Goal: Check status: Check status

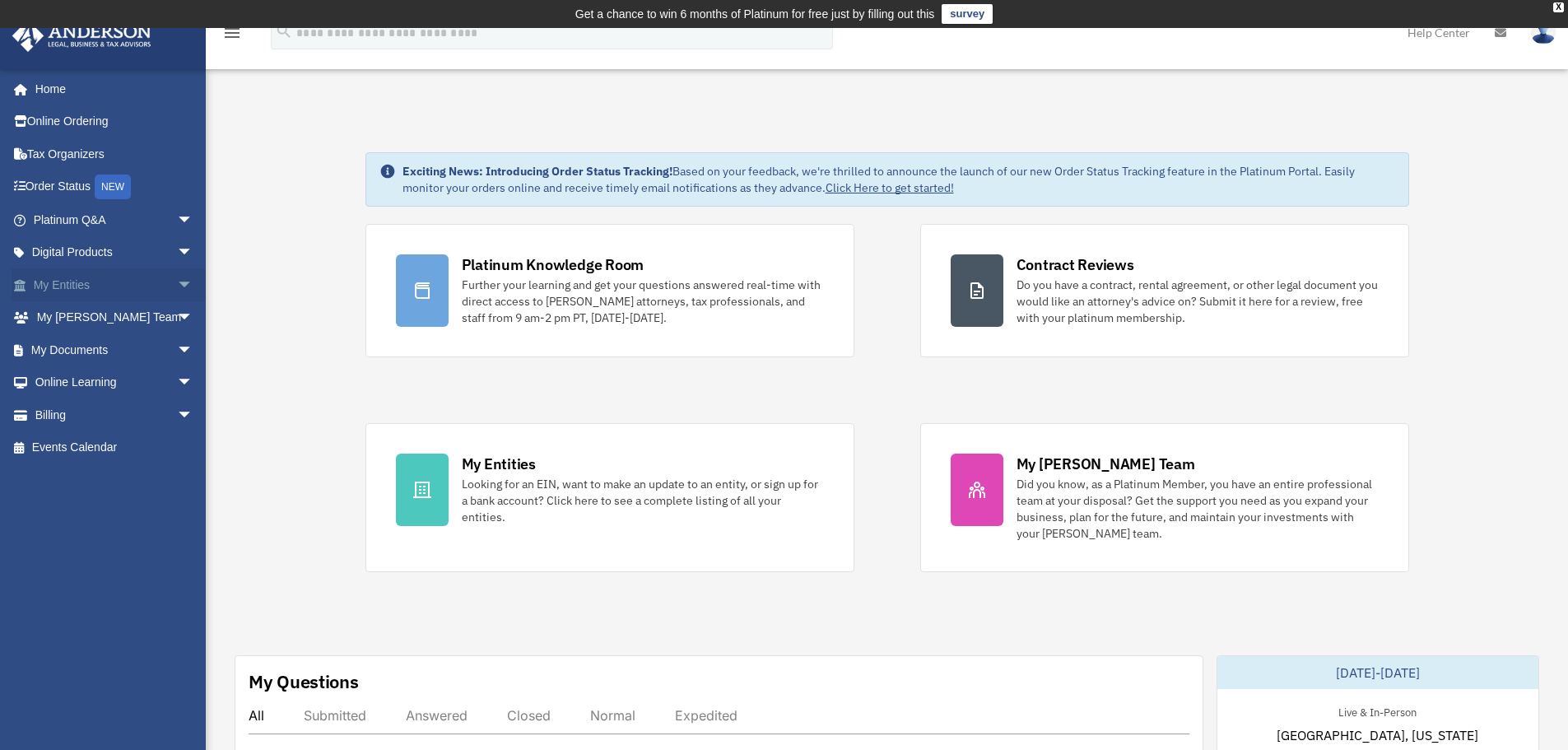
click at [177, 286] on span "arrow_drop_down" at bounding box center [193, 285] width 33 height 34
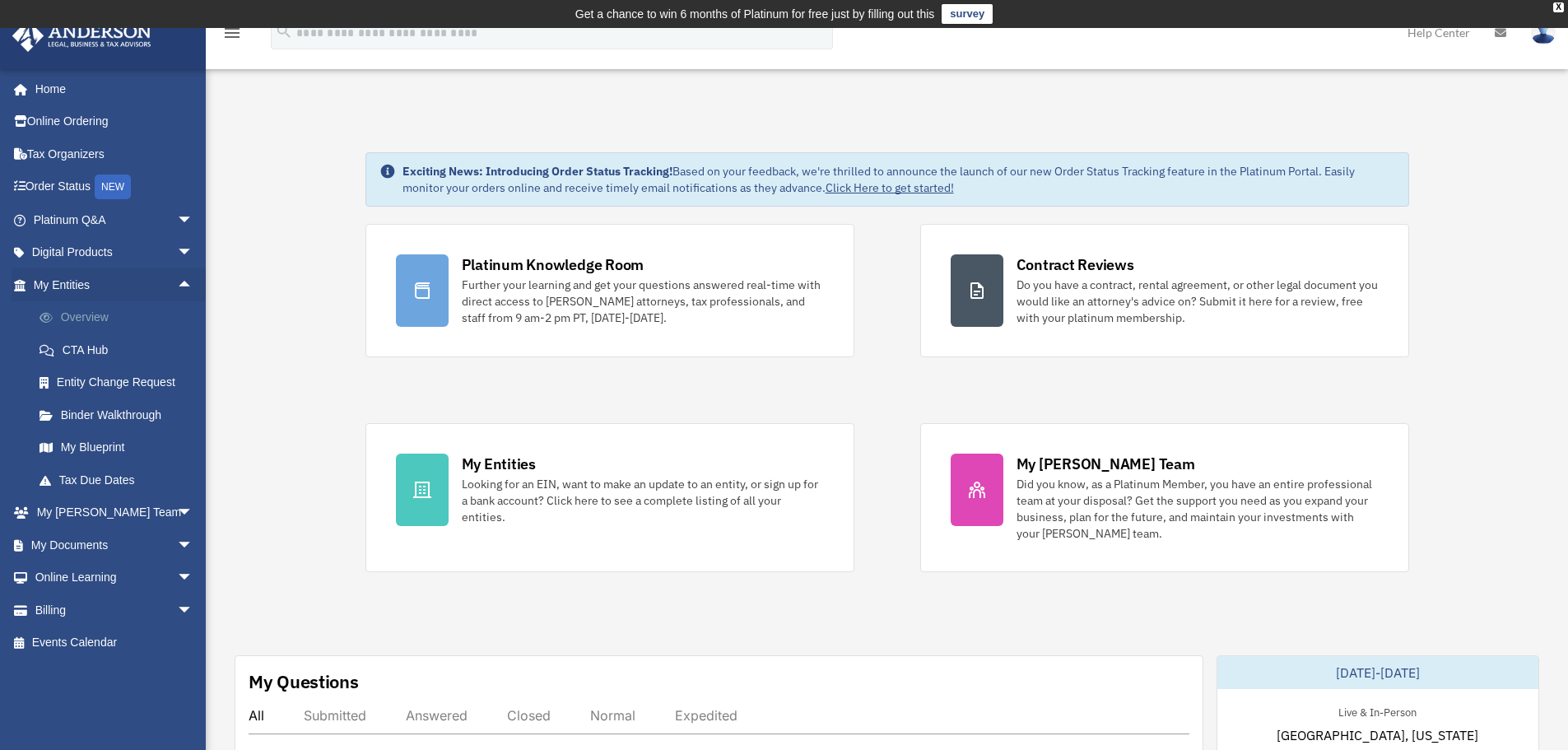
click at [147, 316] on link "Overview" at bounding box center [120, 318] width 195 height 33
click at [114, 448] on link "My Blueprint" at bounding box center [120, 448] width 195 height 33
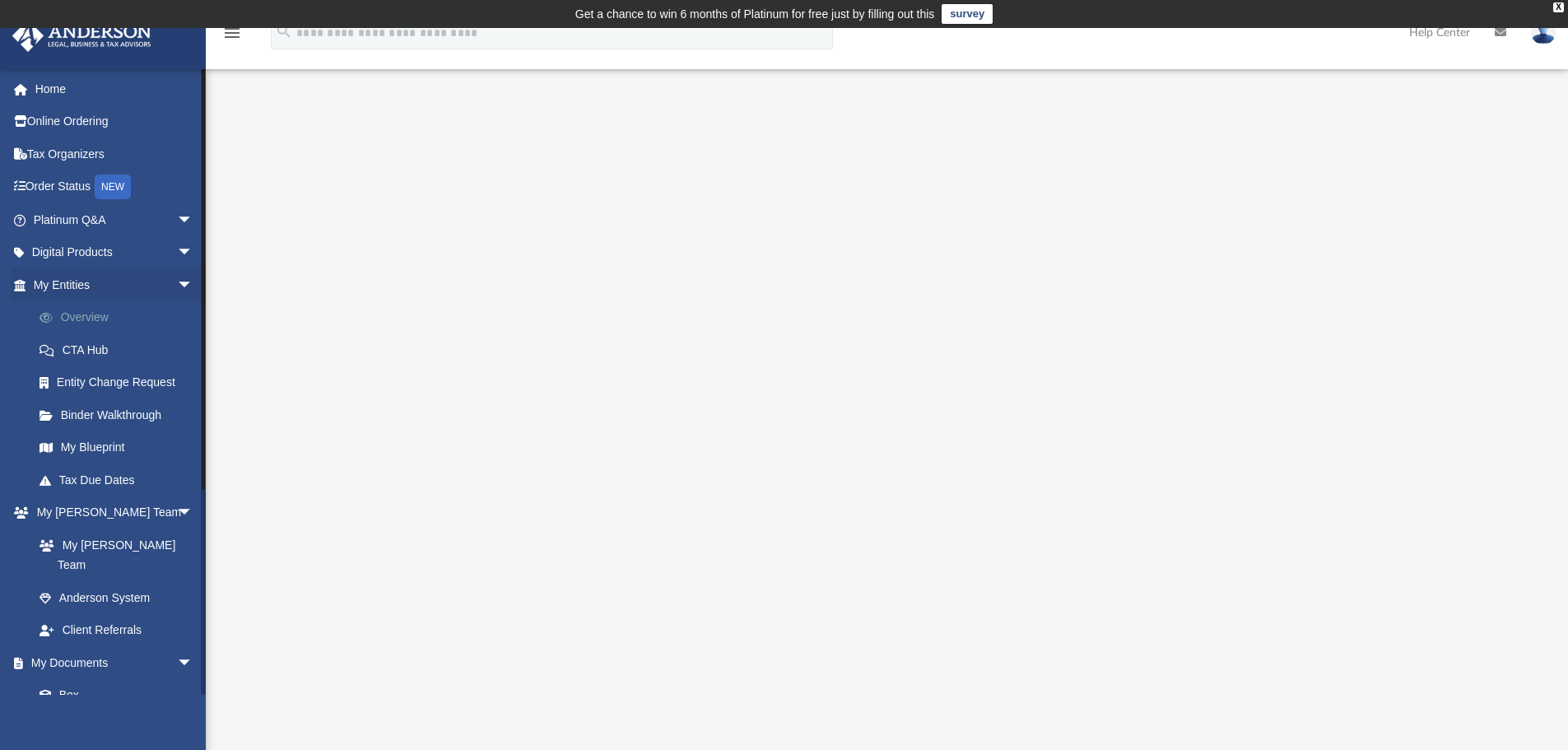
click at [96, 314] on link "Overview" at bounding box center [120, 318] width 195 height 33
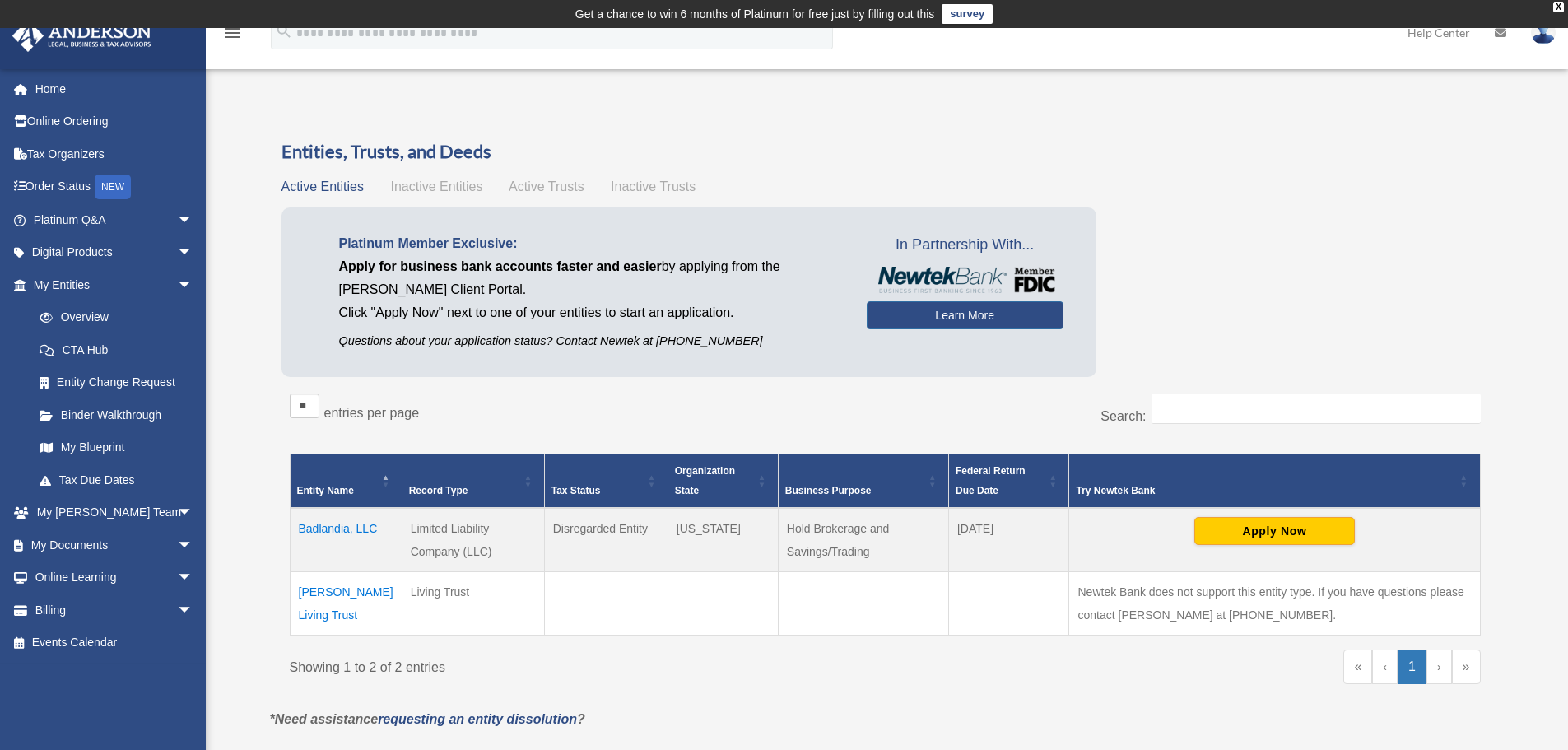
click at [624, 187] on span "Inactive Trusts" at bounding box center [653, 186] width 85 height 14
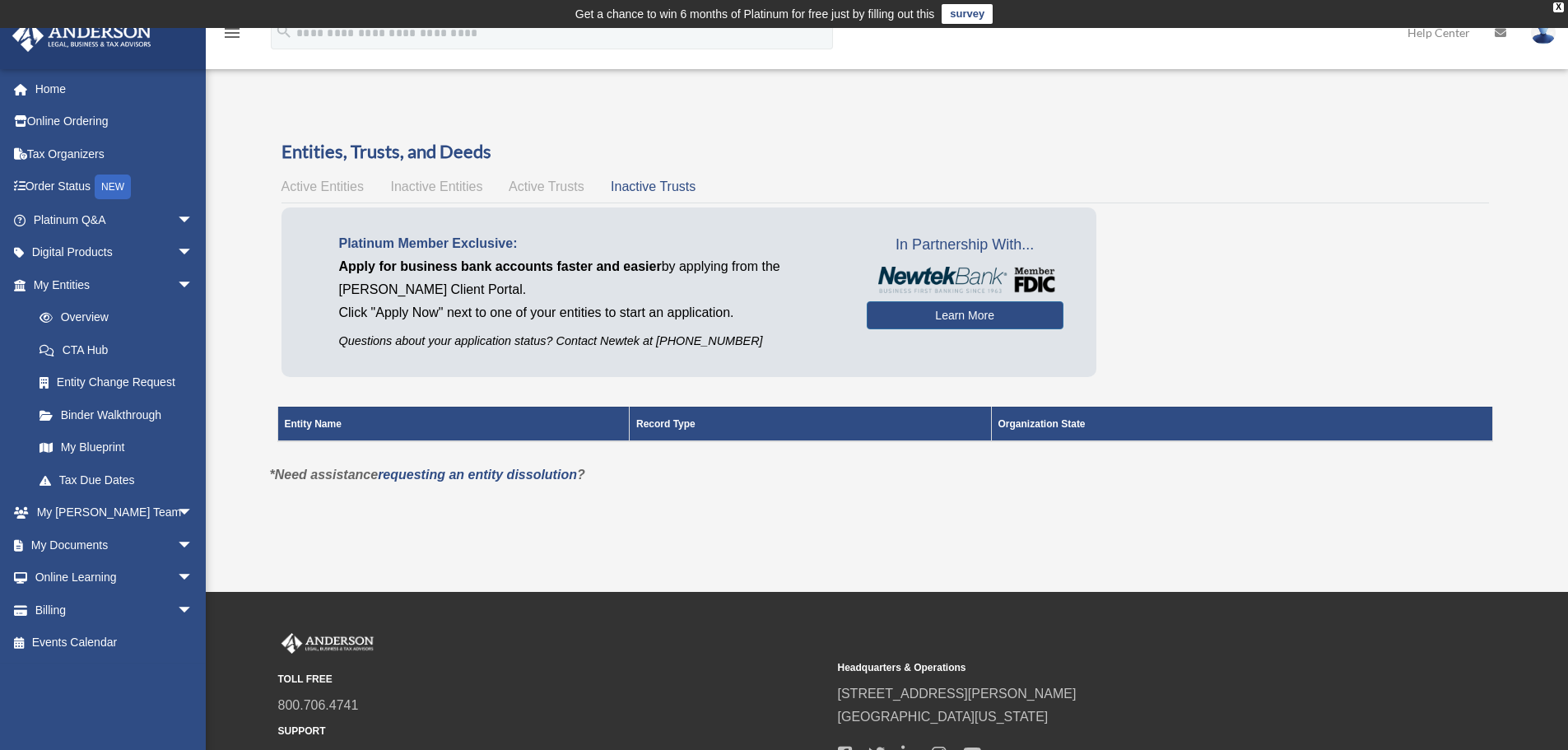
click at [488, 183] on div "Active Entities Inactive Entities Active Trusts Inactive Trusts" at bounding box center [884, 186] width 1207 height 23
drag, startPoint x: 467, startPoint y: 189, endPoint x: 459, endPoint y: 190, distance: 8.1
click at [466, 189] on span "Inactive Entities" at bounding box center [436, 186] width 92 height 14
click at [530, 187] on span "Active Trusts" at bounding box center [546, 186] width 76 height 14
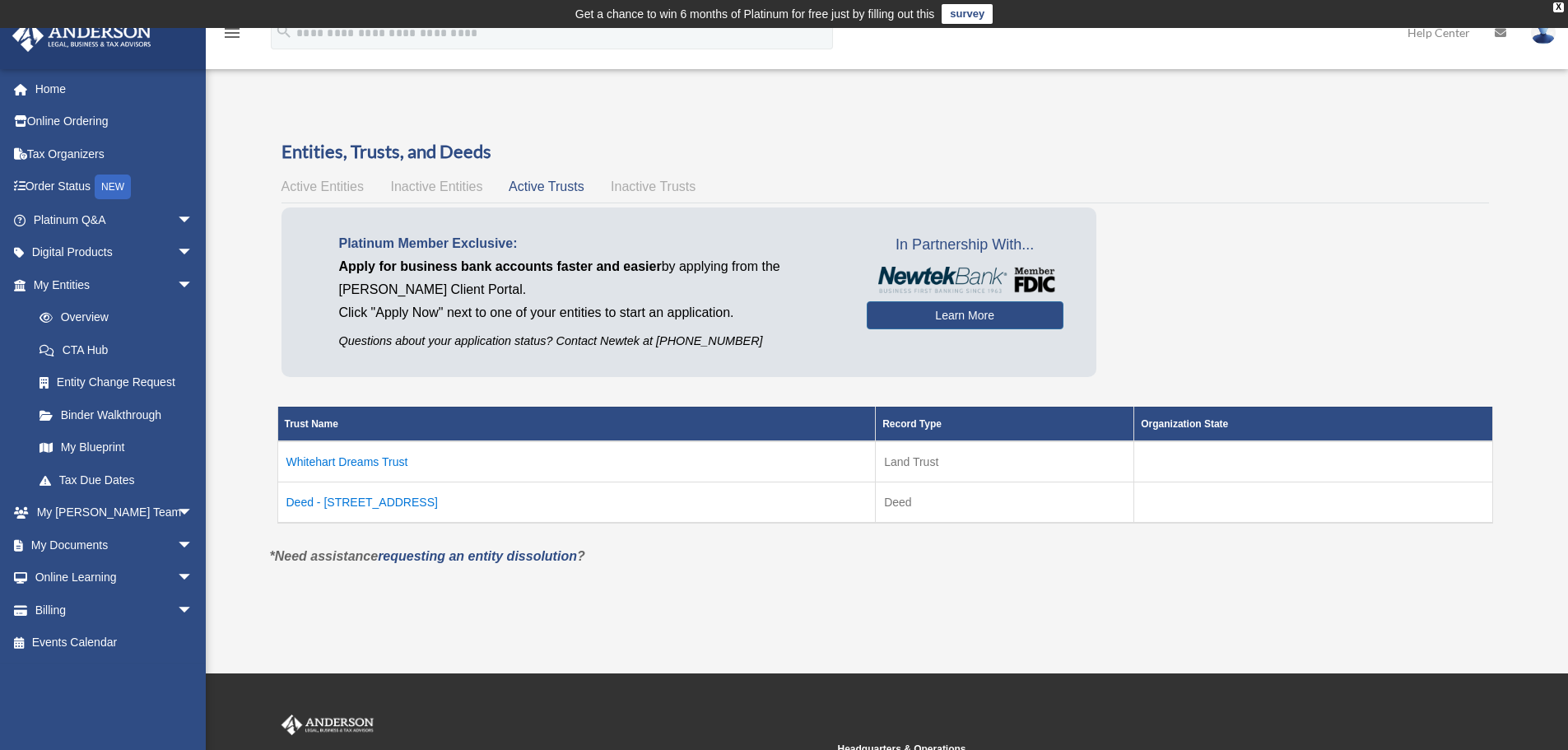
click at [383, 499] on td "Deed - [STREET_ADDRESS]" at bounding box center [577, 502] width 599 height 41
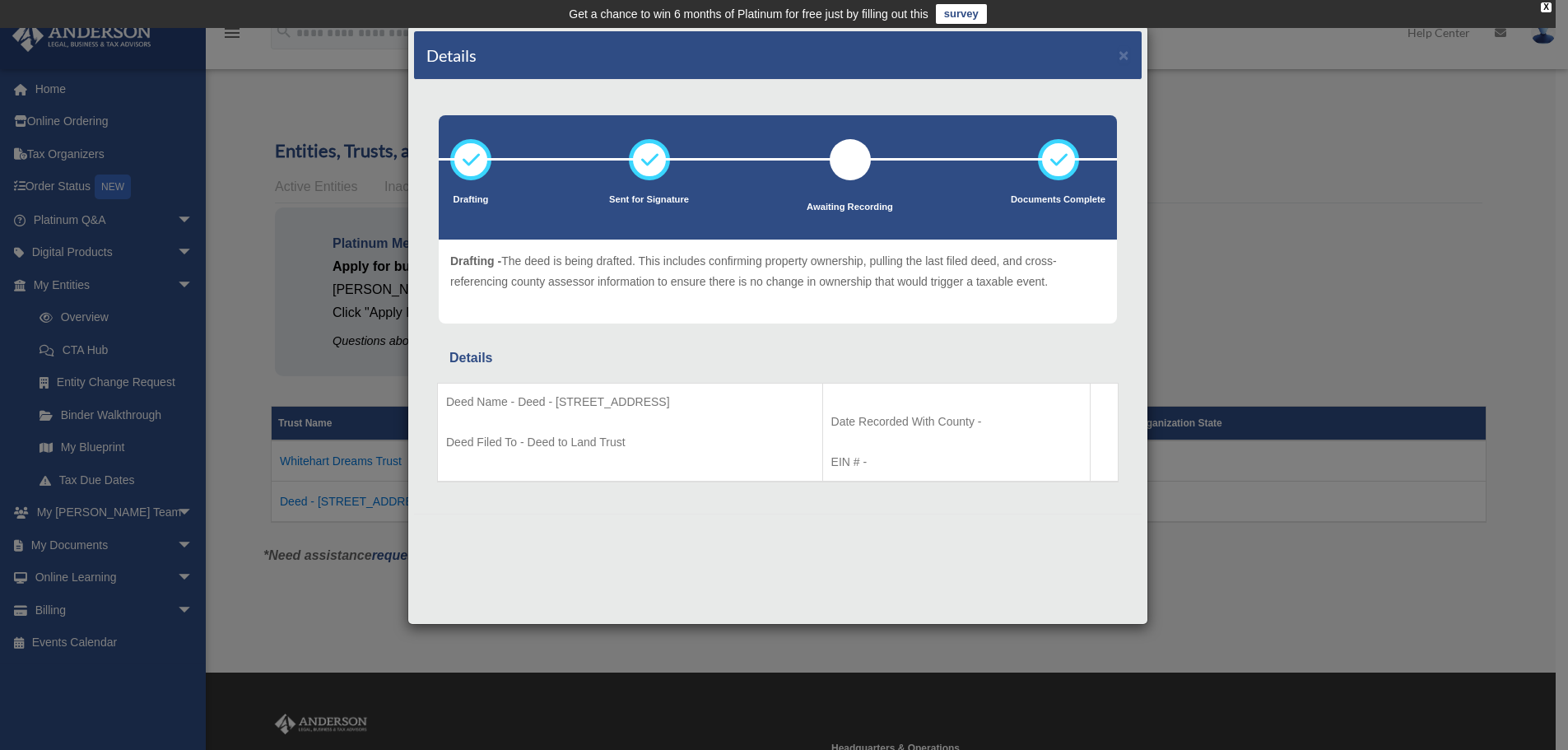
click at [1266, 297] on div "Details × Drafting Sent for Signature" at bounding box center [784, 375] width 1568 height 750
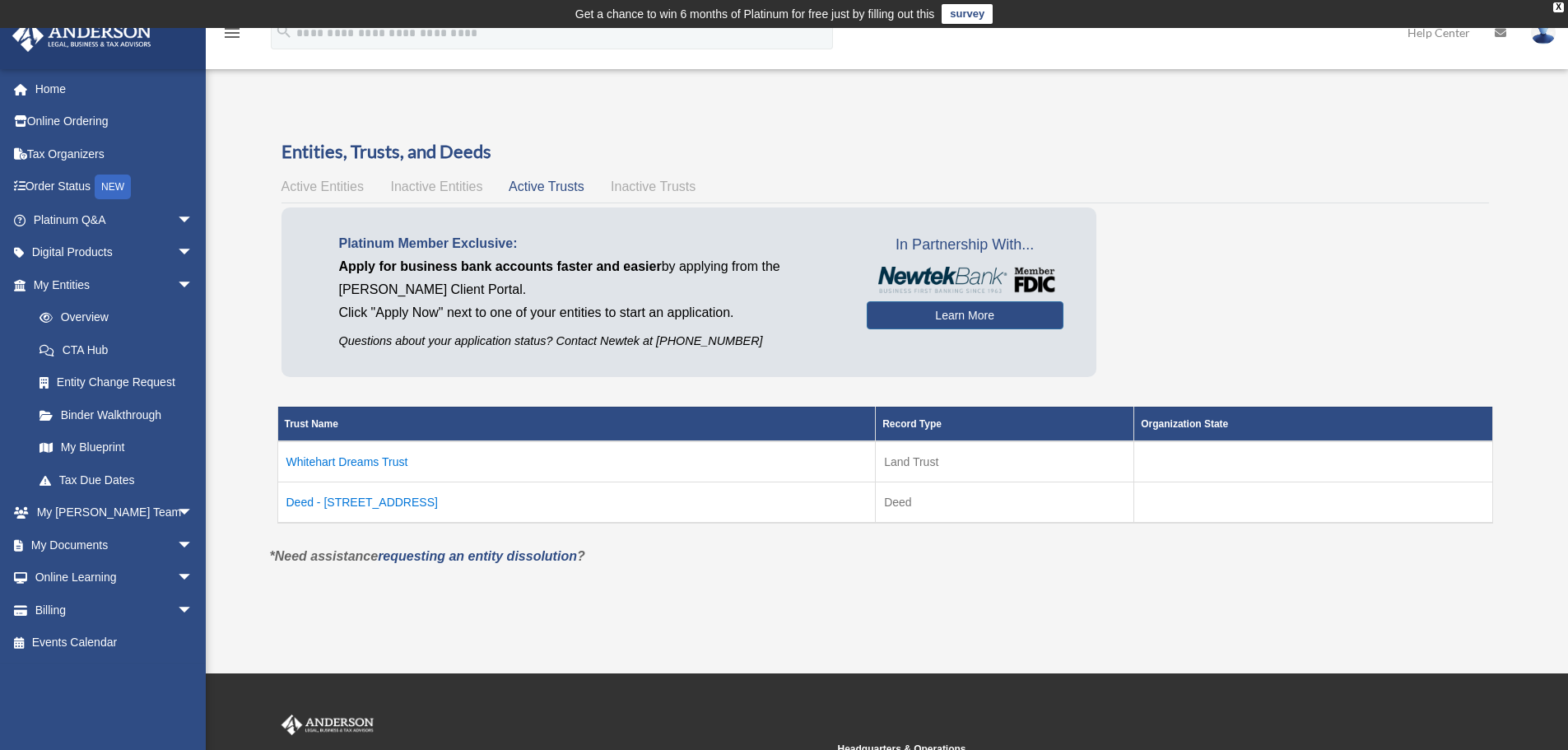
click at [339, 460] on td "Whitehart Dreams Trust" at bounding box center [577, 461] width 599 height 41
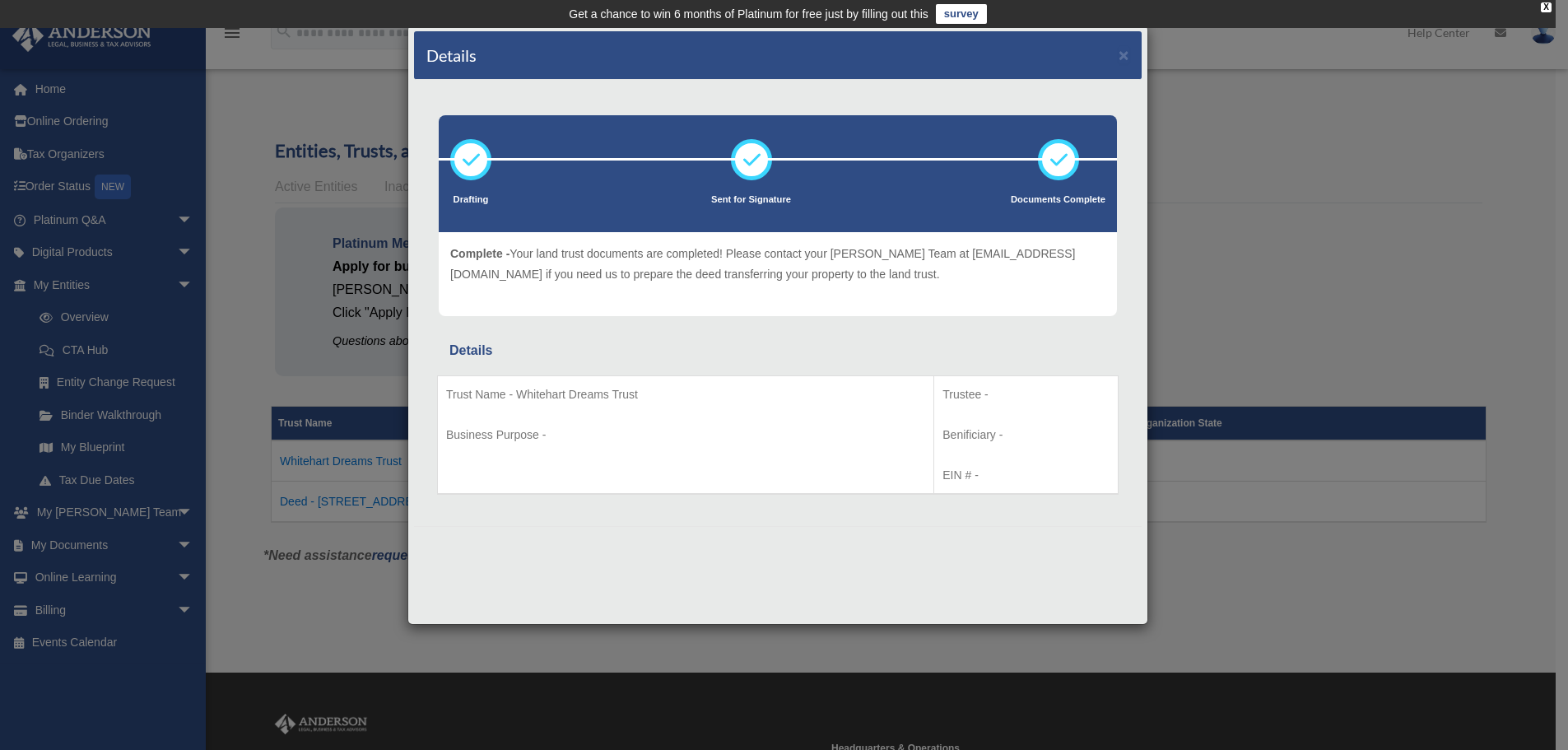
click at [1219, 175] on div "Details × Drafting Sent for Signature" at bounding box center [784, 375] width 1568 height 750
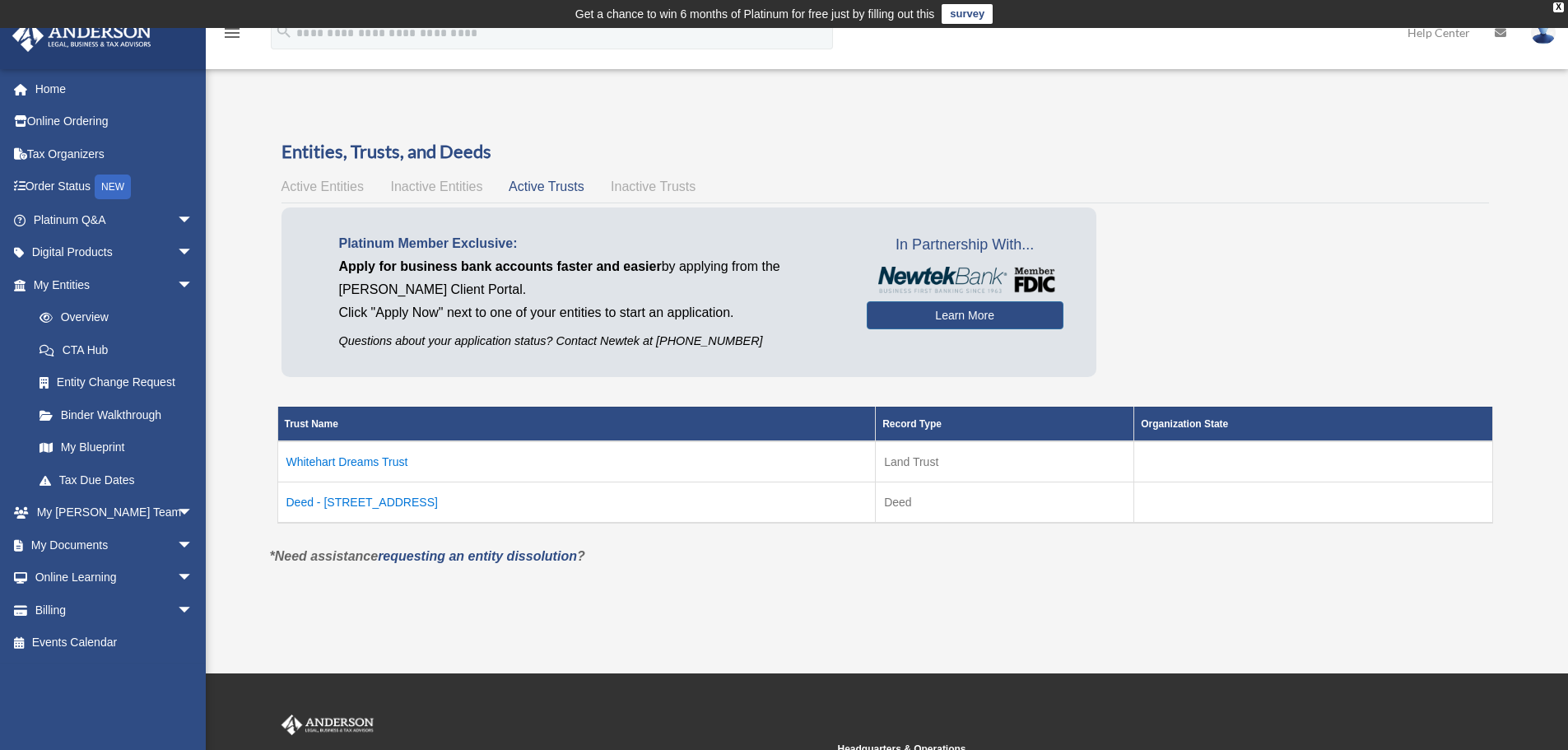
click at [367, 506] on td "Deed - [STREET_ADDRESS]" at bounding box center [577, 502] width 599 height 41
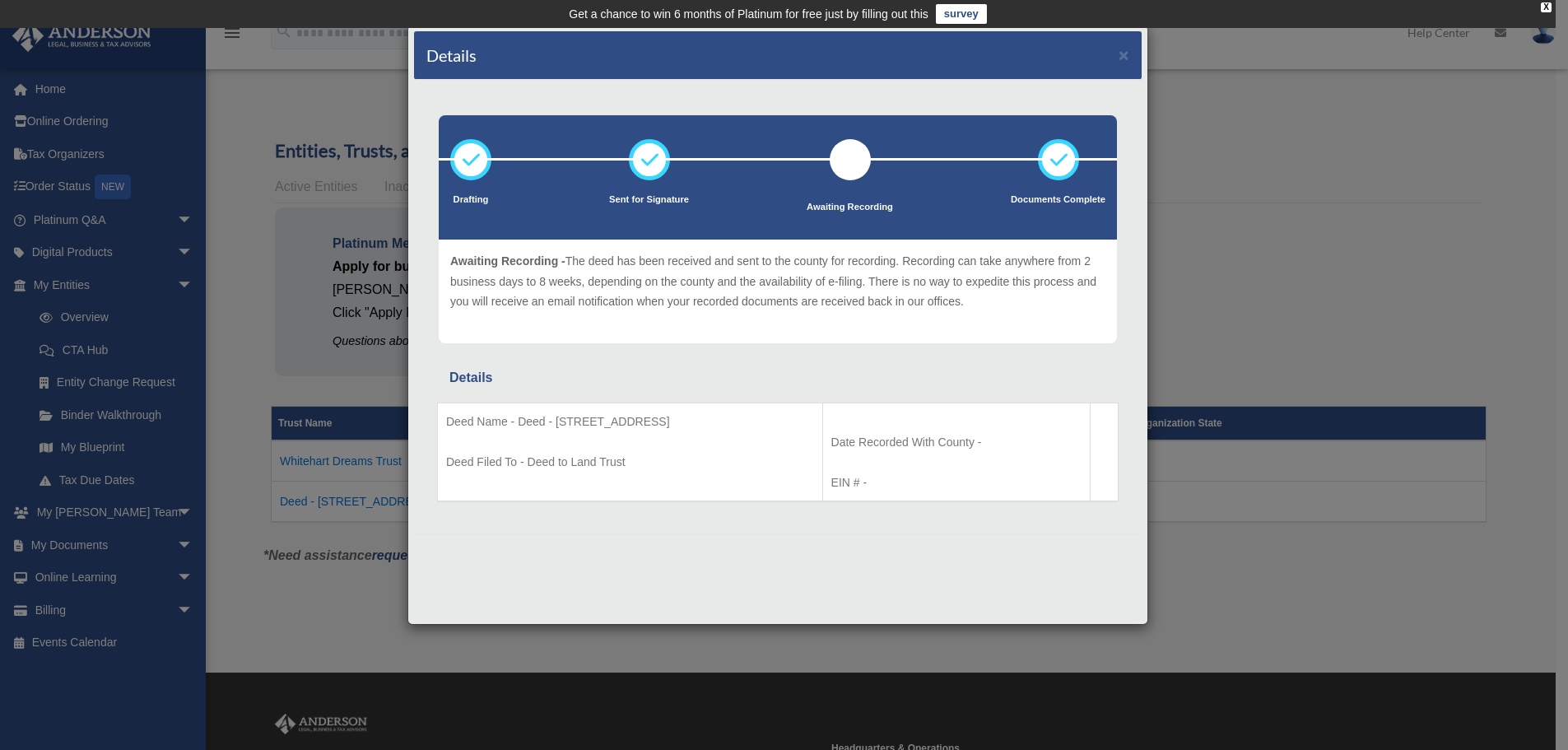
click at [1219, 281] on div "Details × Drafting Sent for Signature" at bounding box center [784, 375] width 1568 height 750
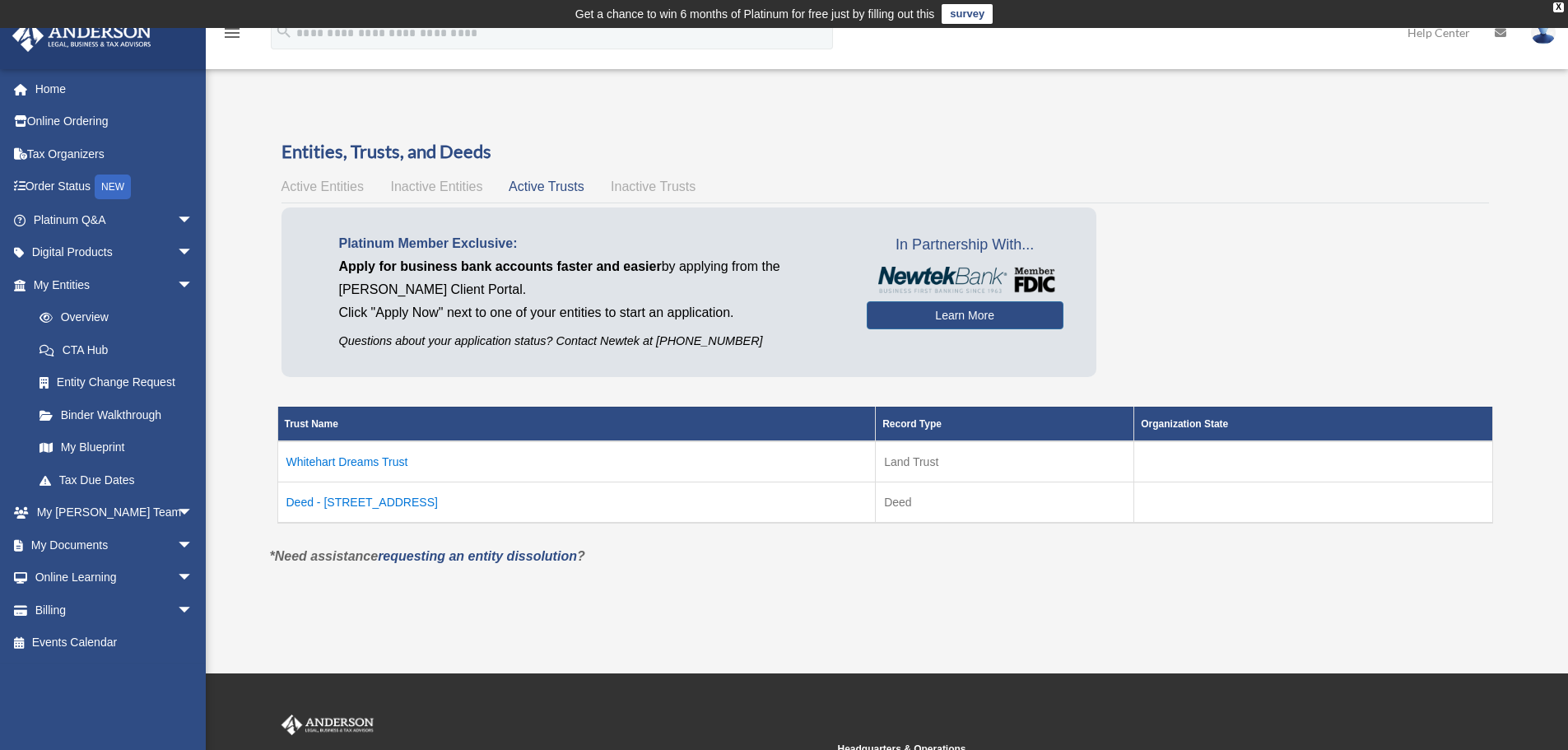
click at [386, 447] on td "Whitehart Dreams Trust" at bounding box center [577, 461] width 599 height 41
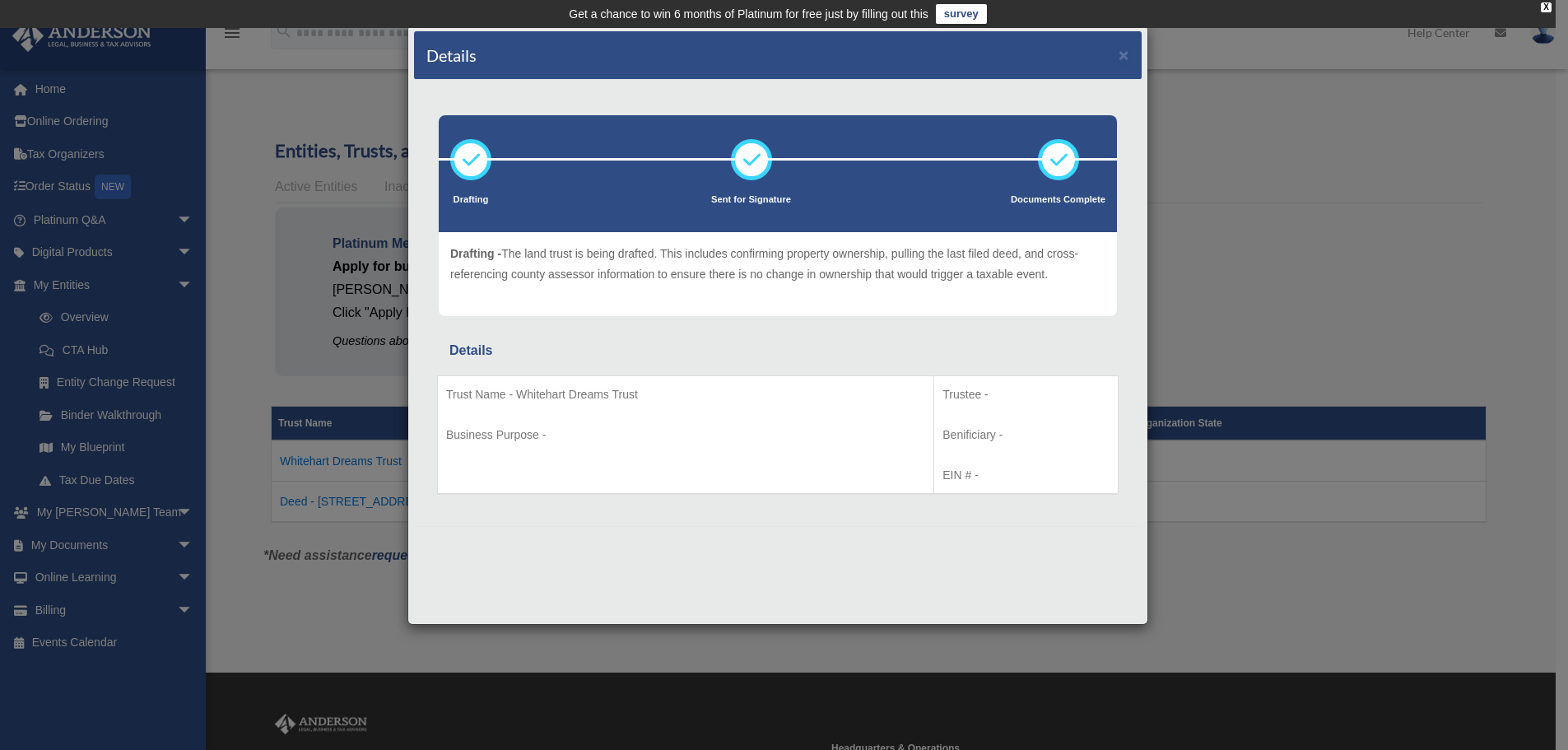
click at [1206, 202] on div "Details × Drafting Sent for Signature" at bounding box center [784, 375] width 1568 height 750
